Goal: Information Seeking & Learning: Find contact information

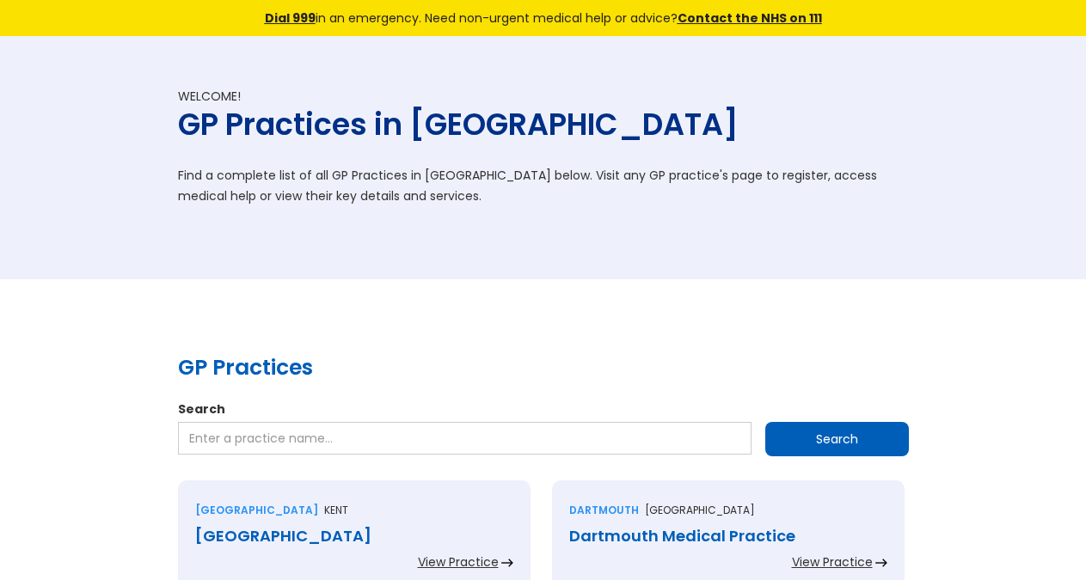
scroll to position [2716, 0]
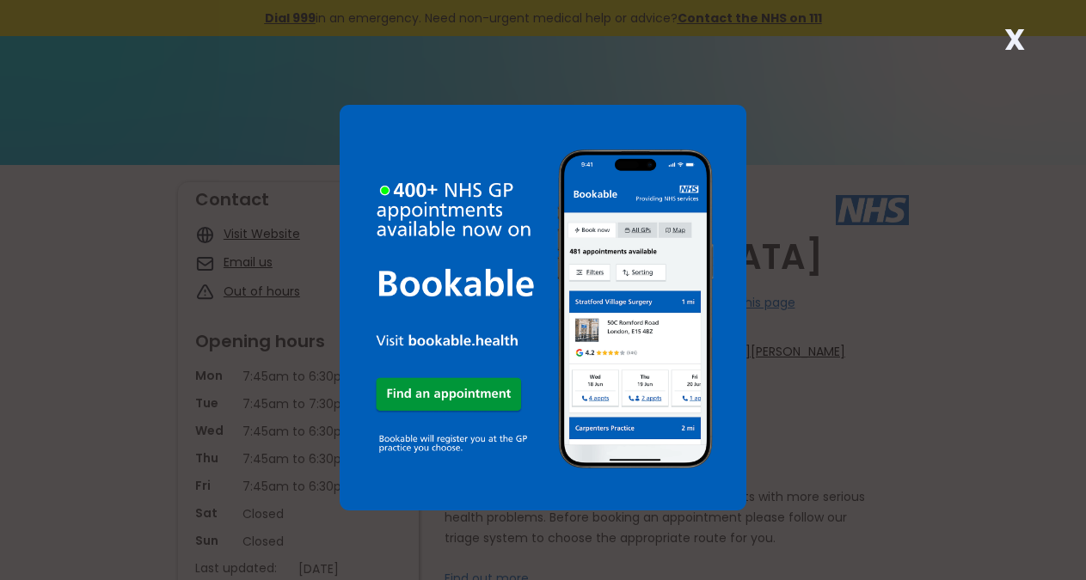
click at [1004, 42] on strong "X" at bounding box center [1014, 39] width 21 height 41
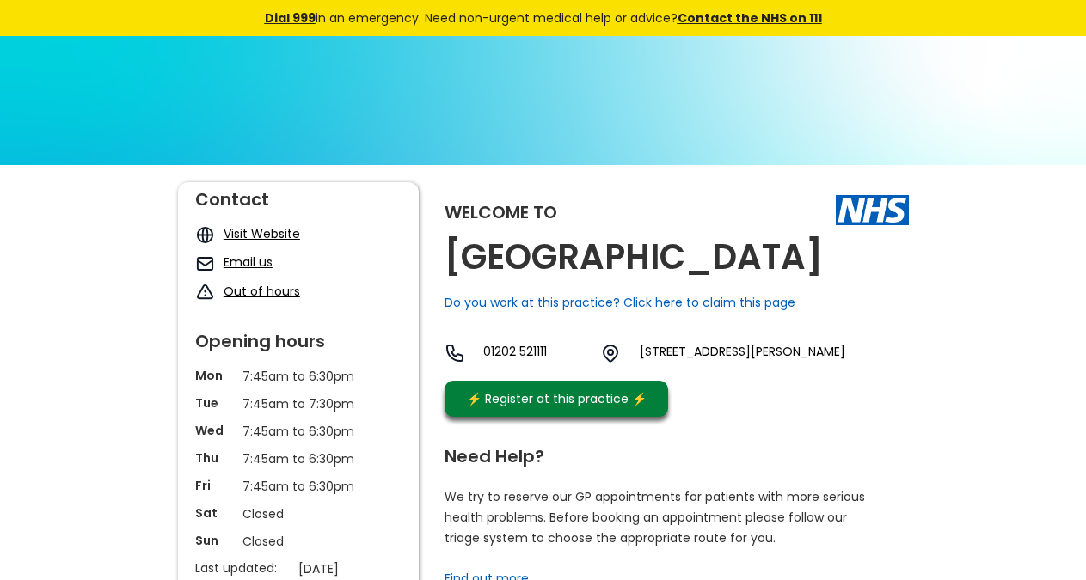
copy div "Do you work at this practice? Click here to claim this page 01202 521111 37 Den…"
drag, startPoint x: 577, startPoint y: 297, endPoint x: 430, endPoint y: 259, distance: 151.8
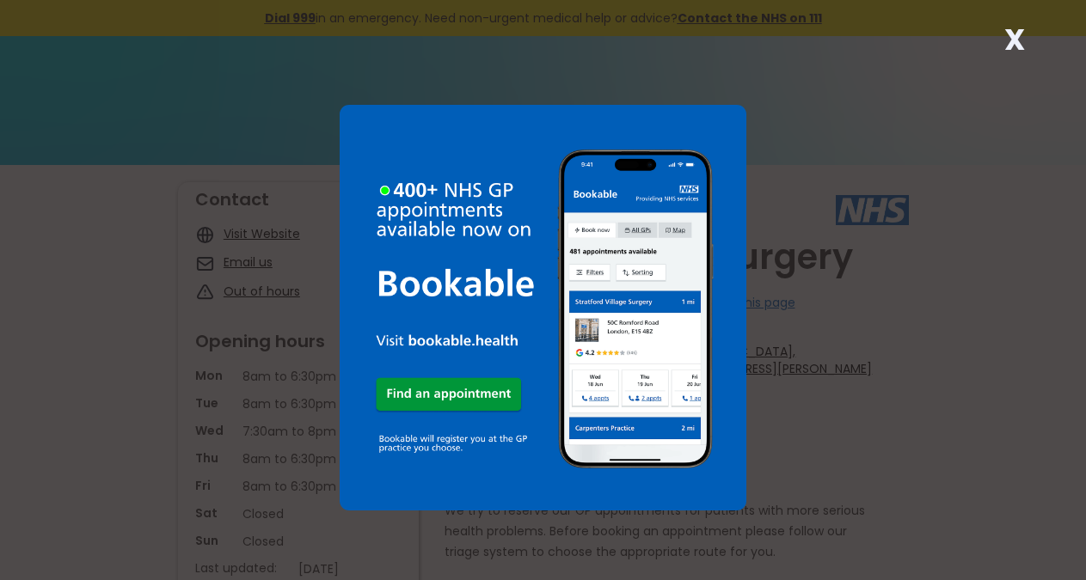
click at [1025, 34] on div "X" at bounding box center [1014, 46] width 34 height 34
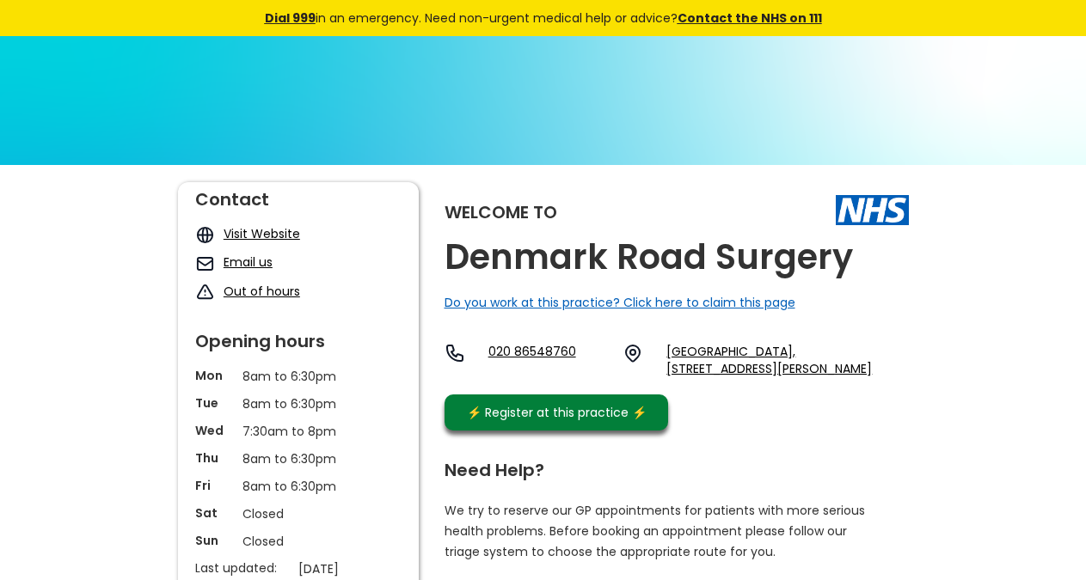
click at [866, 264] on div "Welcome to [GEOGRAPHIC_DATA] Surgery Do you work at this practice? Click here t…" at bounding box center [677, 310] width 464 height 257
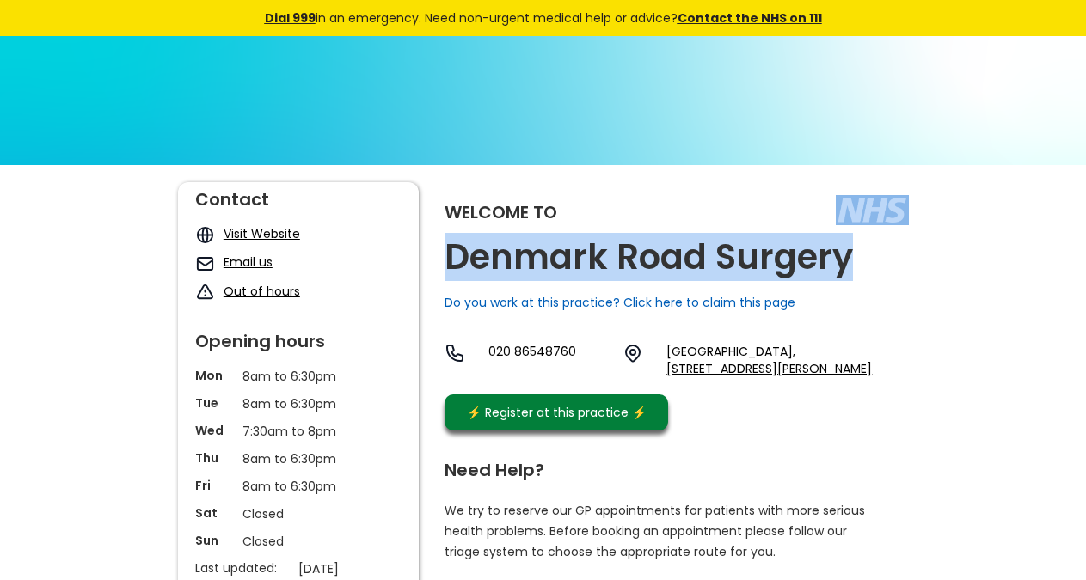
copy div "Denmark Road Surgery"
click at [847, 264] on div "Welcome to [GEOGRAPHIC_DATA] Surgery Do you work at this practice? Click here t…" at bounding box center [677, 310] width 464 height 257
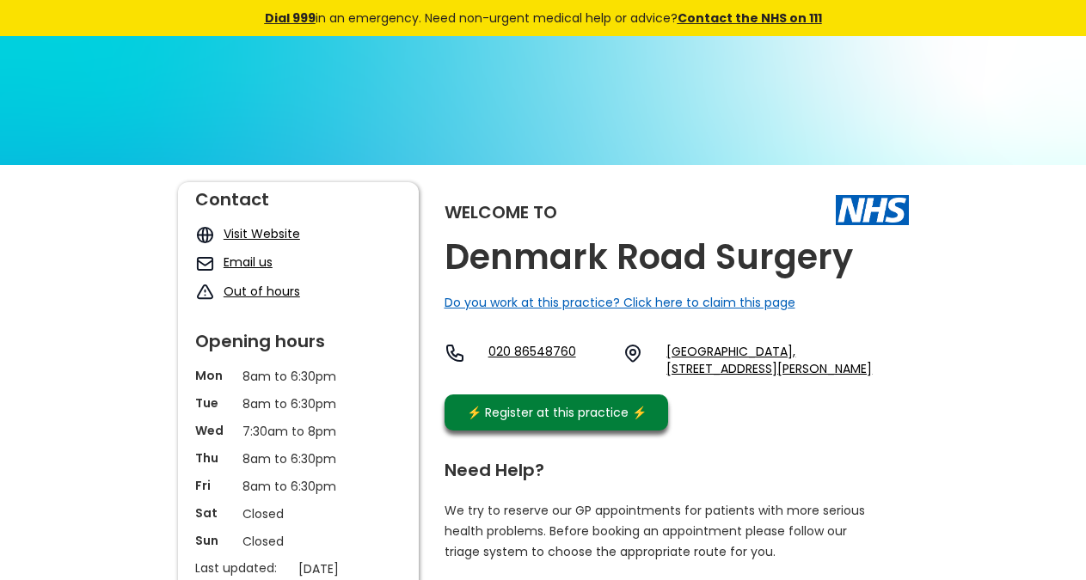
click at [868, 269] on div "Welcome to [GEOGRAPHIC_DATA] Surgery Do you work at this practice? Click here t…" at bounding box center [677, 310] width 464 height 257
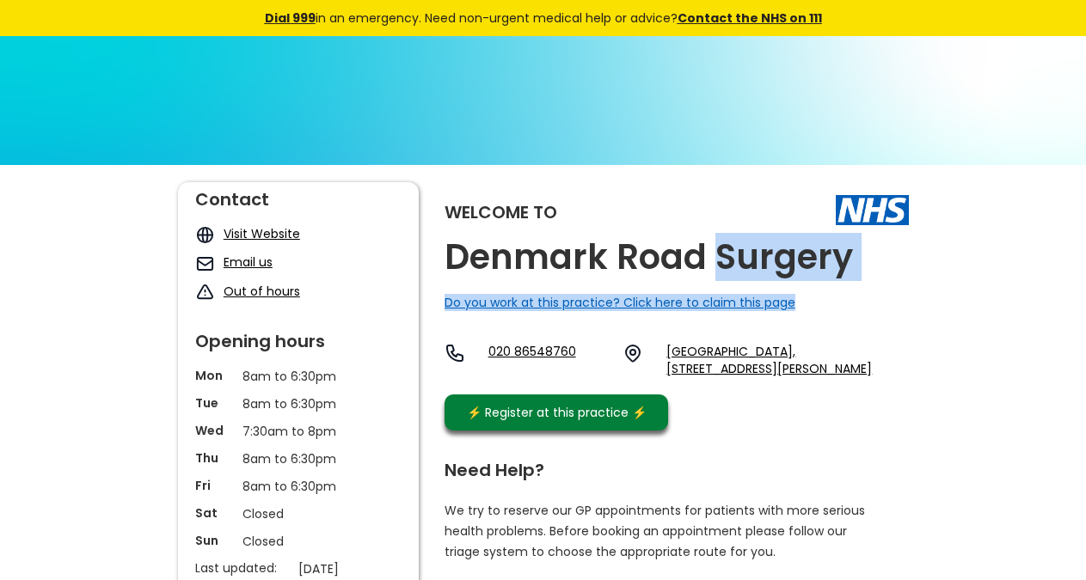
drag, startPoint x: 870, startPoint y: 267, endPoint x: 752, endPoint y: 259, distance: 119.0
click at [752, 259] on div "Welcome to [GEOGRAPHIC_DATA] Surgery Do you work at this practice? Click here t…" at bounding box center [677, 310] width 464 height 257
click at [762, 256] on h2 "Denmark Road Surgery" at bounding box center [649, 257] width 408 height 39
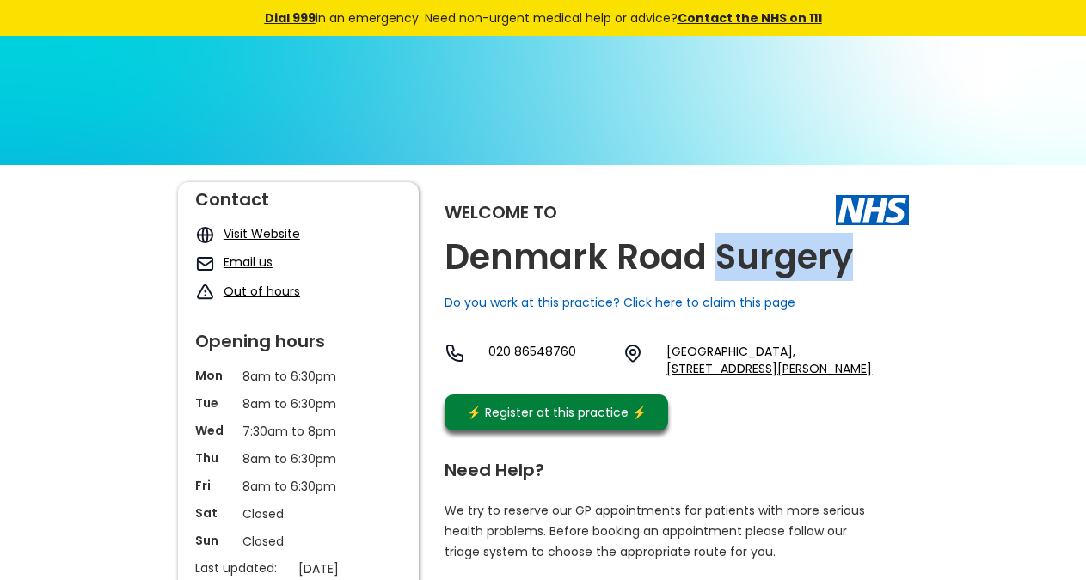
click at [762, 256] on h2 "Denmark Road Surgery" at bounding box center [649, 257] width 408 height 39
copy link "Se25 5nt"
drag, startPoint x: 768, startPoint y: 399, endPoint x: 691, endPoint y: 341, distance: 95.8
click at [714, 386] on div "020 86548760 [GEOGRAPHIC_DATA], [STREET_ADDRESS][PERSON_NAME]" at bounding box center [677, 364] width 464 height 43
